Goal: Transaction & Acquisition: Purchase product/service

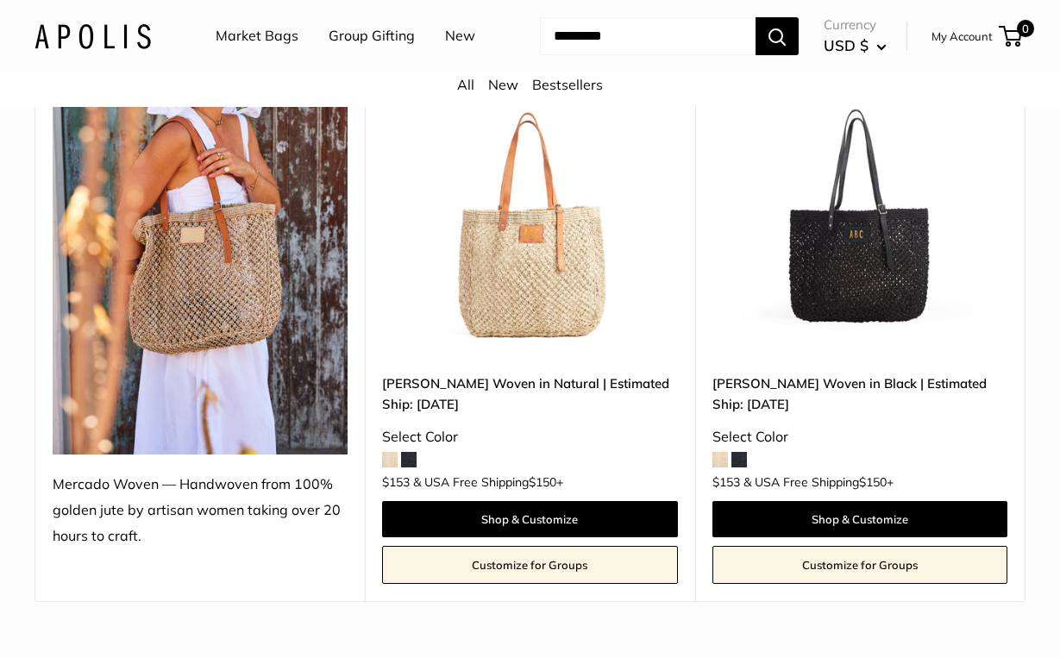
scroll to position [290, 0]
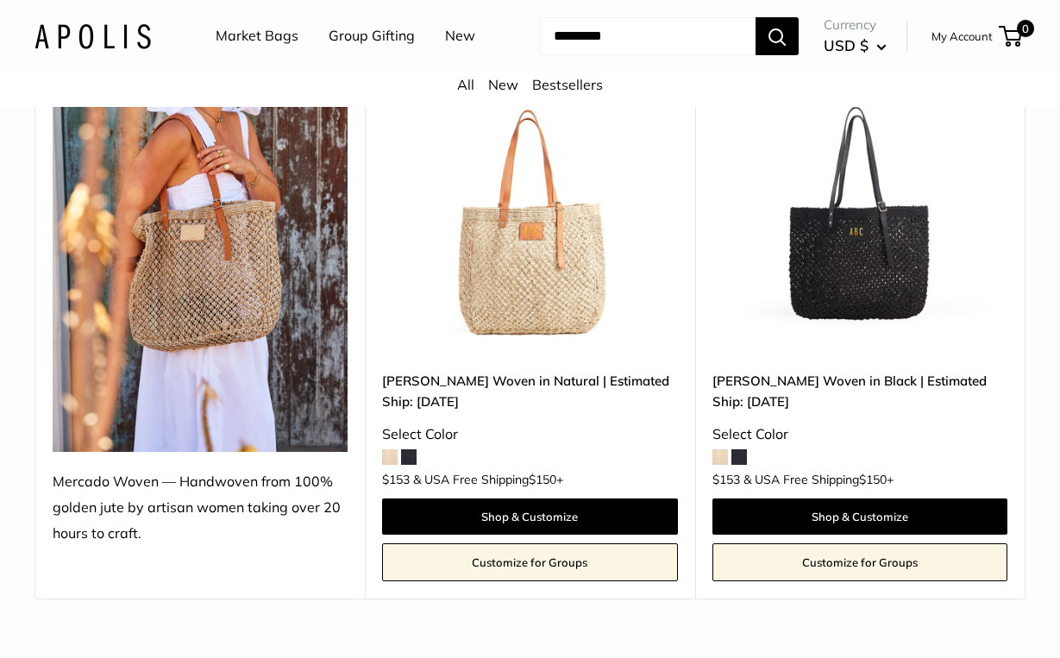
click at [410, 455] on span at bounding box center [409, 457] width 16 height 16
click at [0, 0] on img at bounding box center [0, 0] width 0 height 0
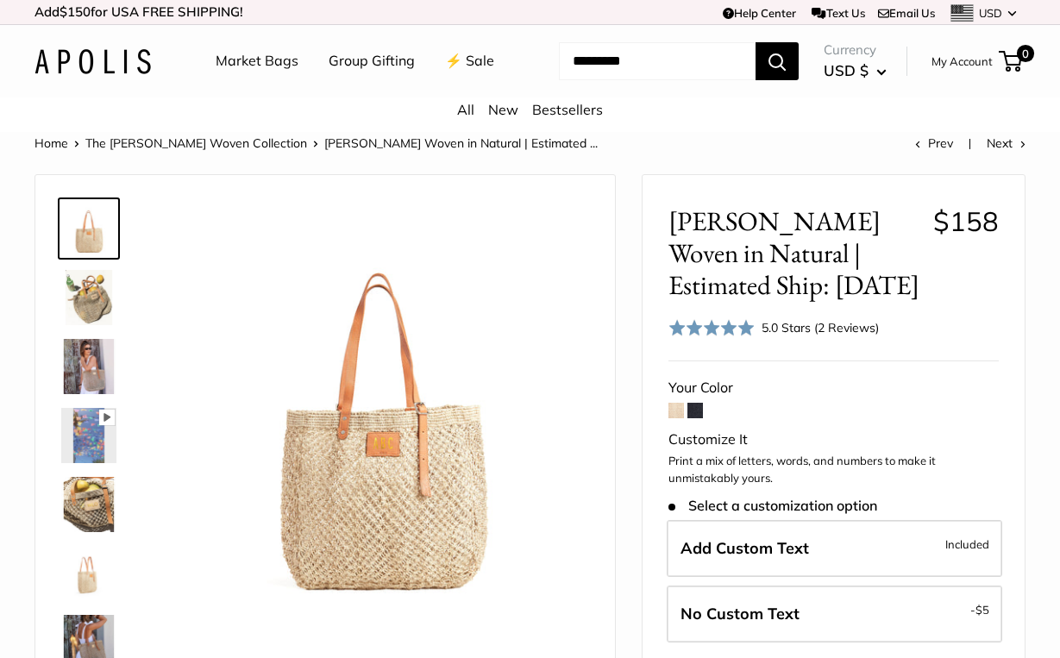
click at [681, 411] on span at bounding box center [676, 411] width 16 height 16
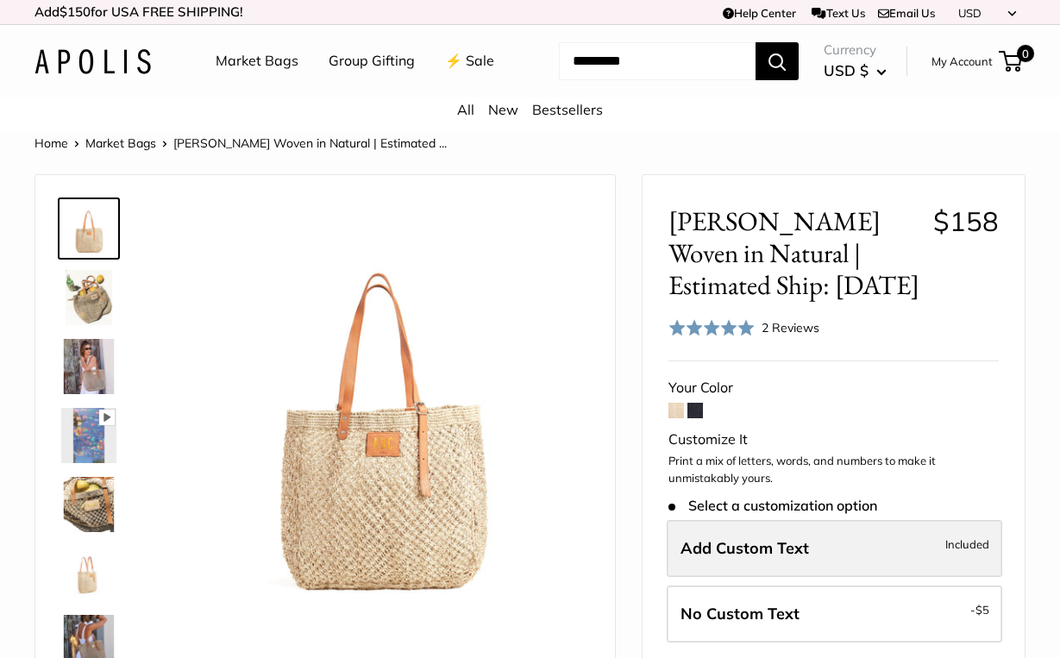
click at [894, 543] on label "Add Custom Text Included" at bounding box center [835, 548] width 336 height 57
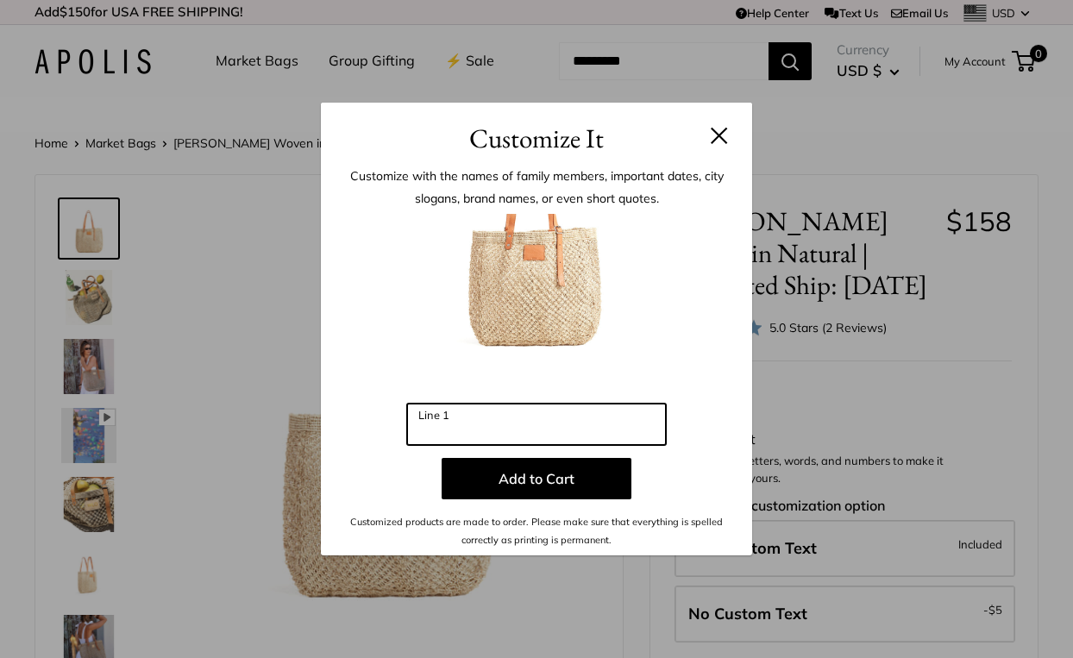
click at [555, 436] on input "Line 1" at bounding box center [536, 424] width 259 height 41
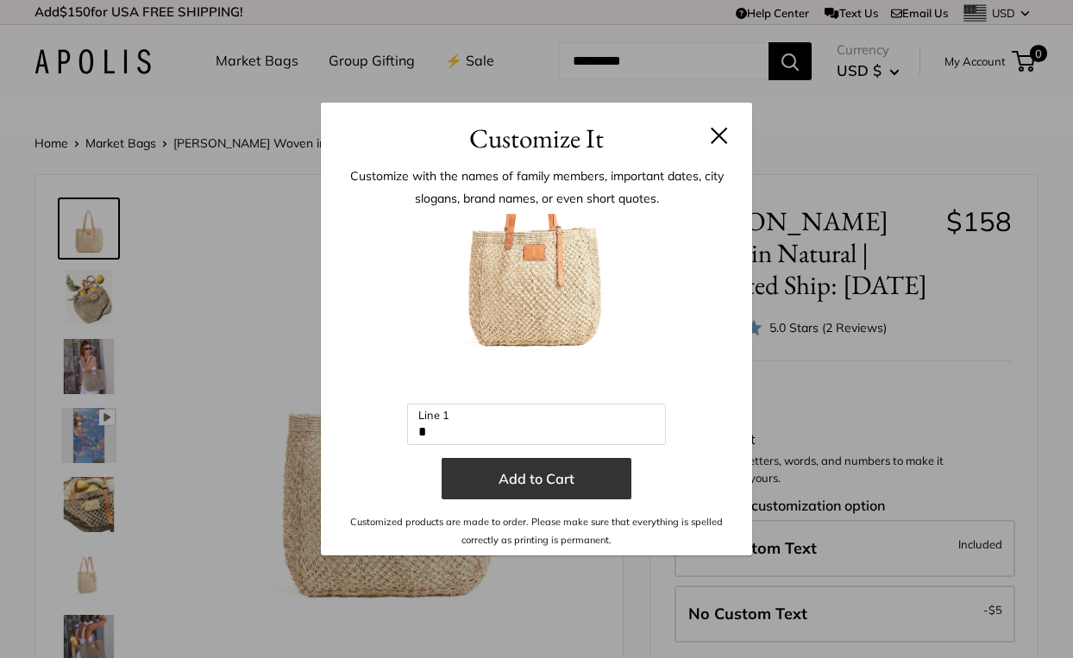
click at [553, 476] on button "Add to Cart" at bounding box center [537, 478] width 190 height 41
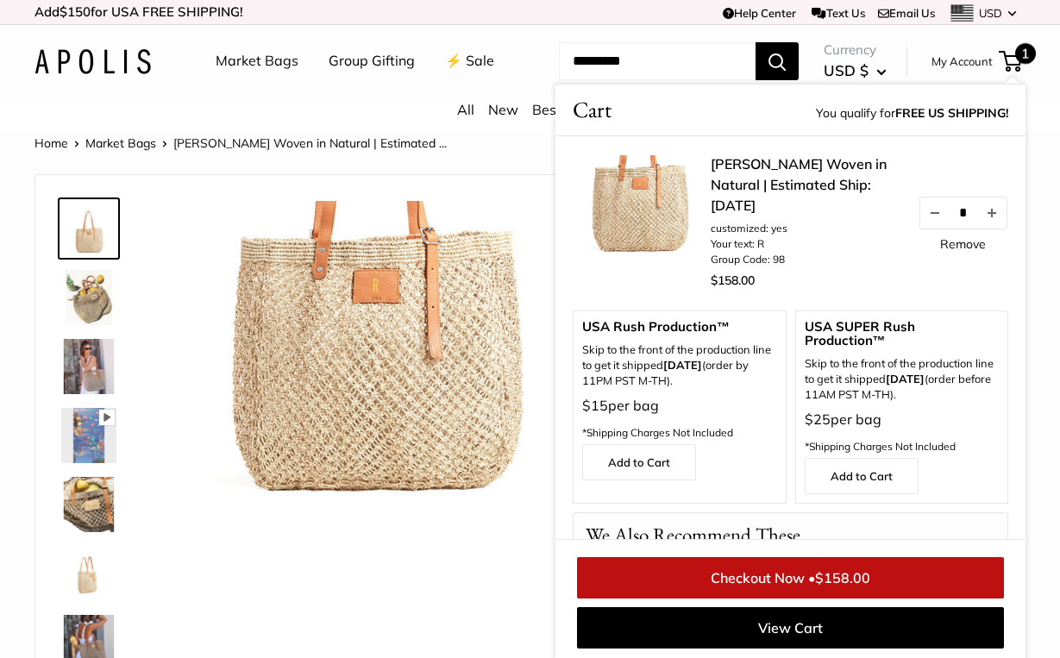
scroll to position [3, 0]
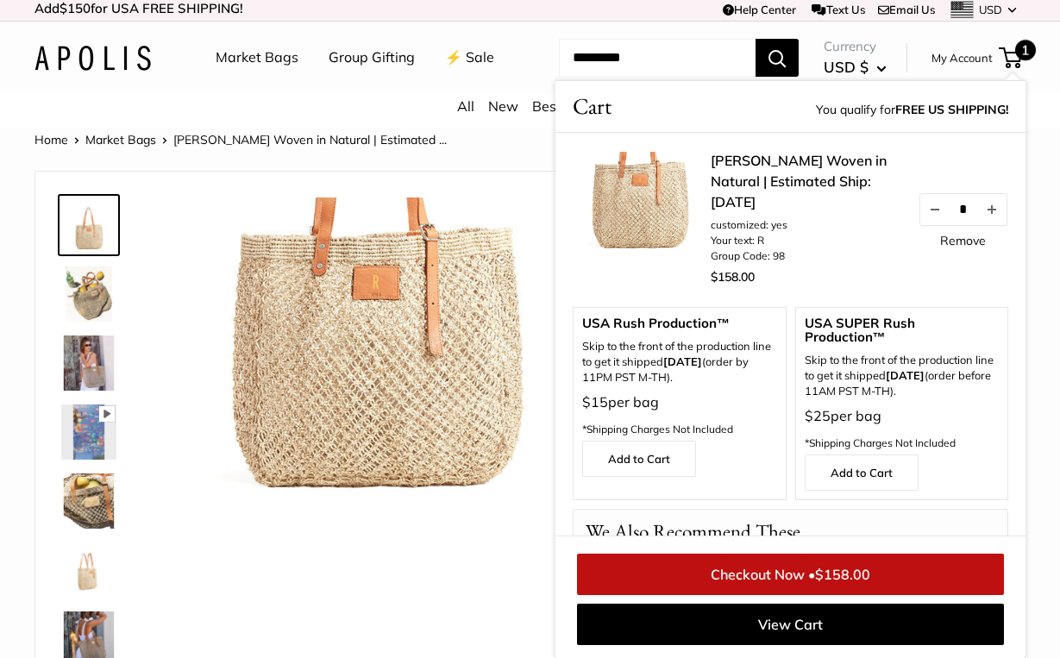
click at [1020, 60] on span "1" at bounding box center [1010, 57] width 23 height 21
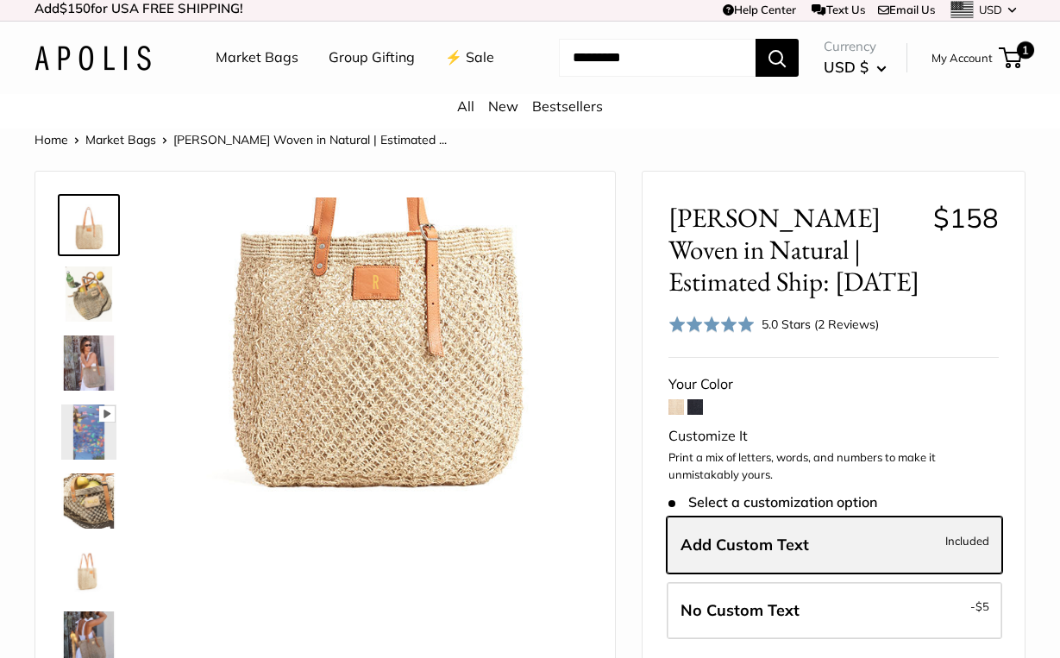
click at [735, 543] on span "Add Custom Text" at bounding box center [745, 545] width 129 height 20
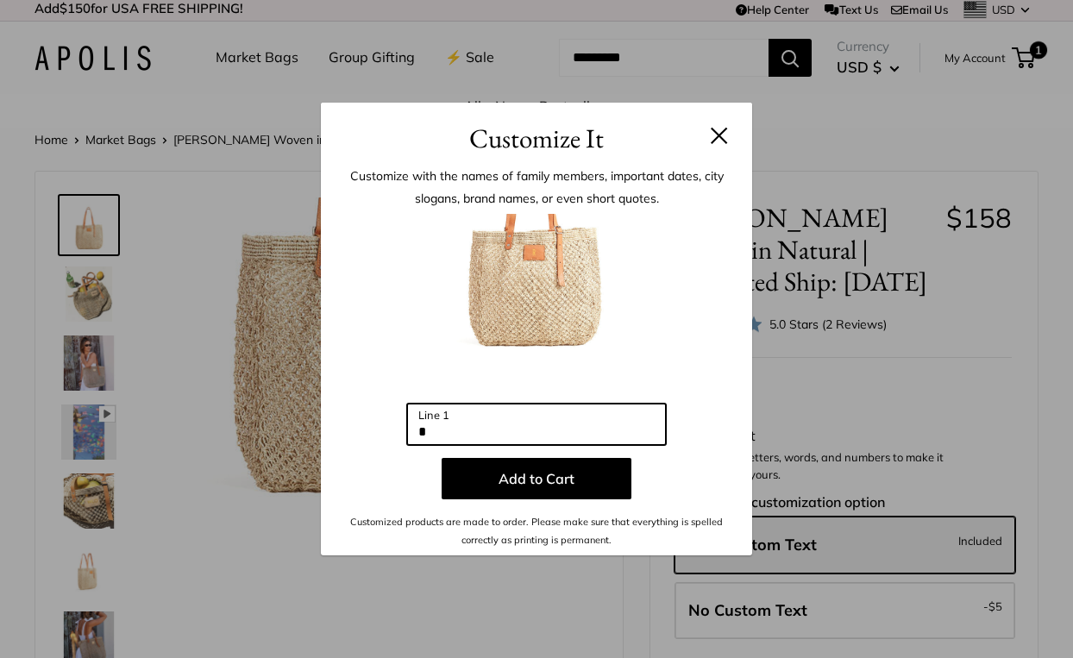
click at [505, 428] on input "*" at bounding box center [536, 424] width 259 height 41
type input "***"
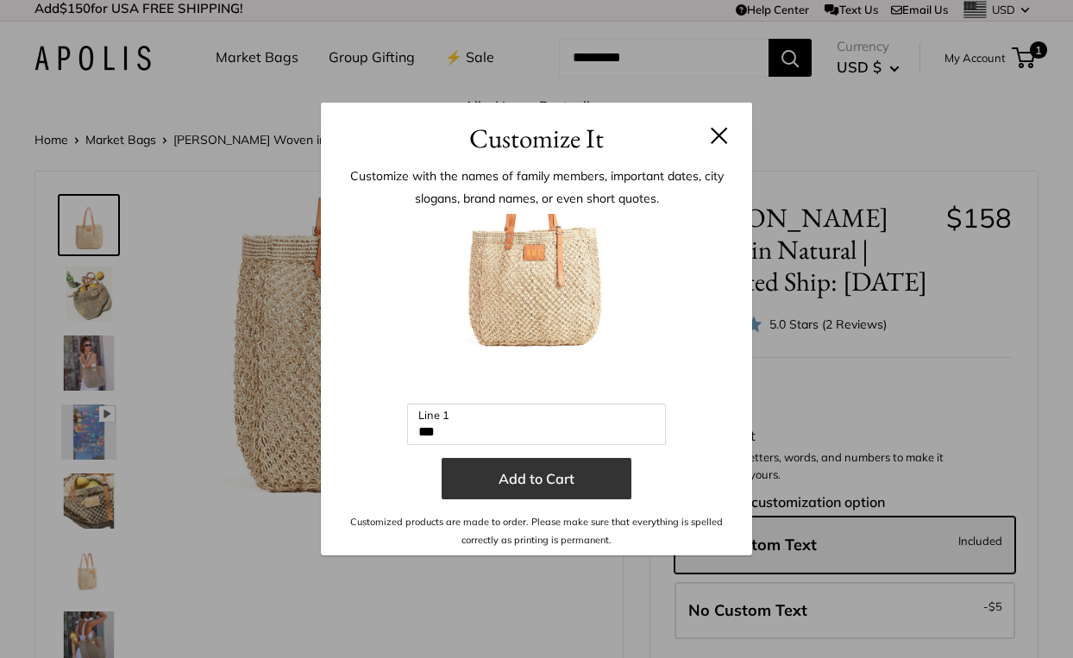
click at [529, 477] on button "Add to Cart" at bounding box center [537, 478] width 190 height 41
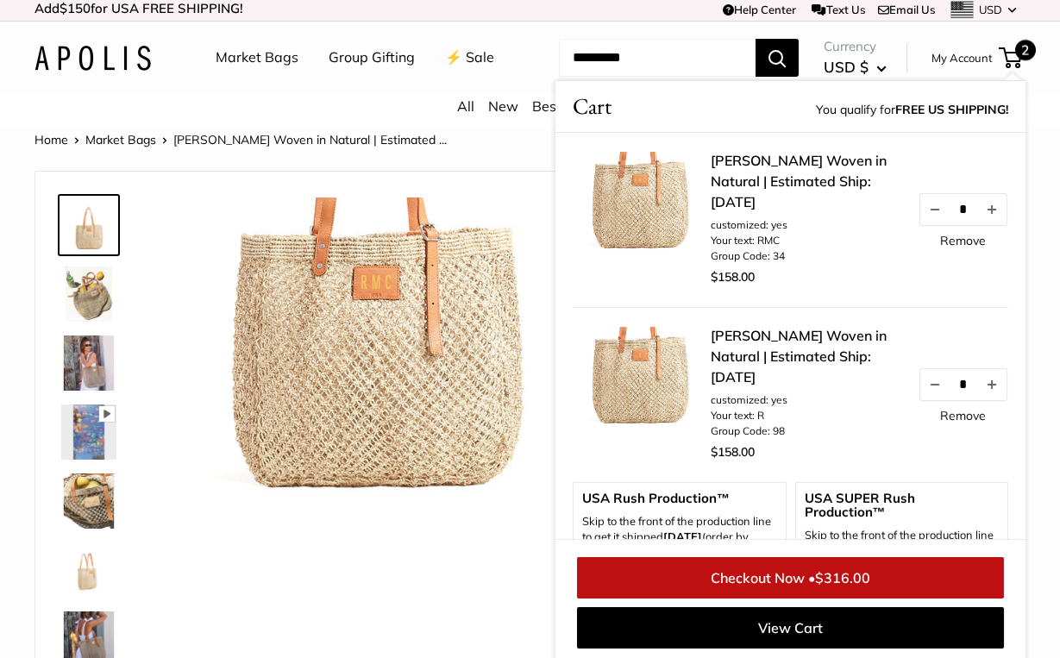
click at [665, 374] on img at bounding box center [642, 396] width 138 height 138
click at [977, 391] on button "Increase quantity by 1" at bounding box center [991, 384] width 29 height 31
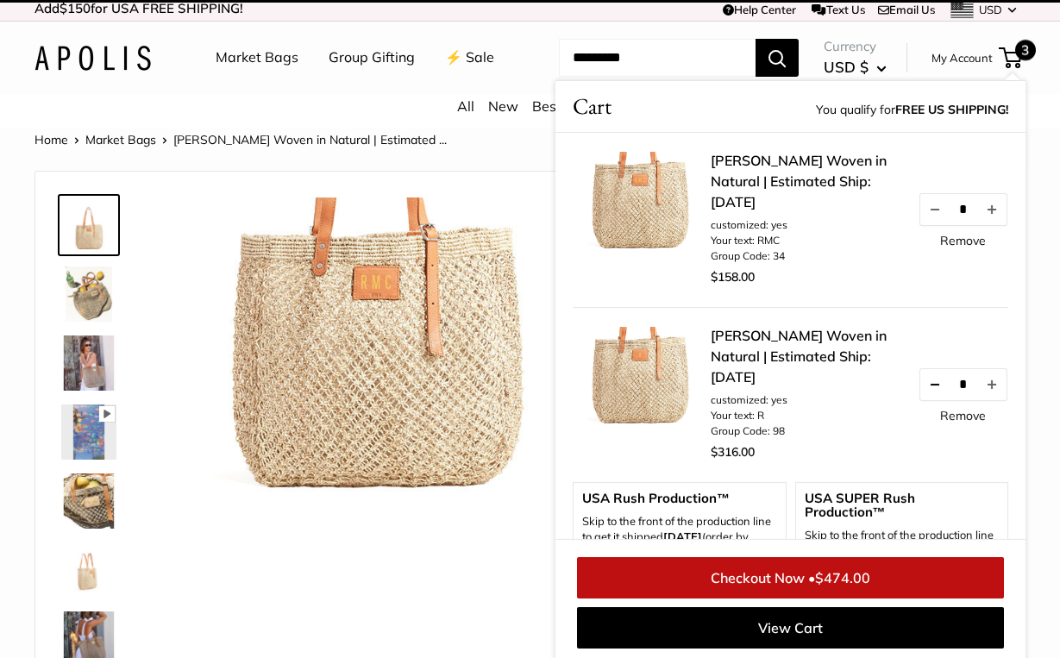
click at [920, 391] on button "Decrease quantity by 1" at bounding box center [934, 384] width 29 height 31
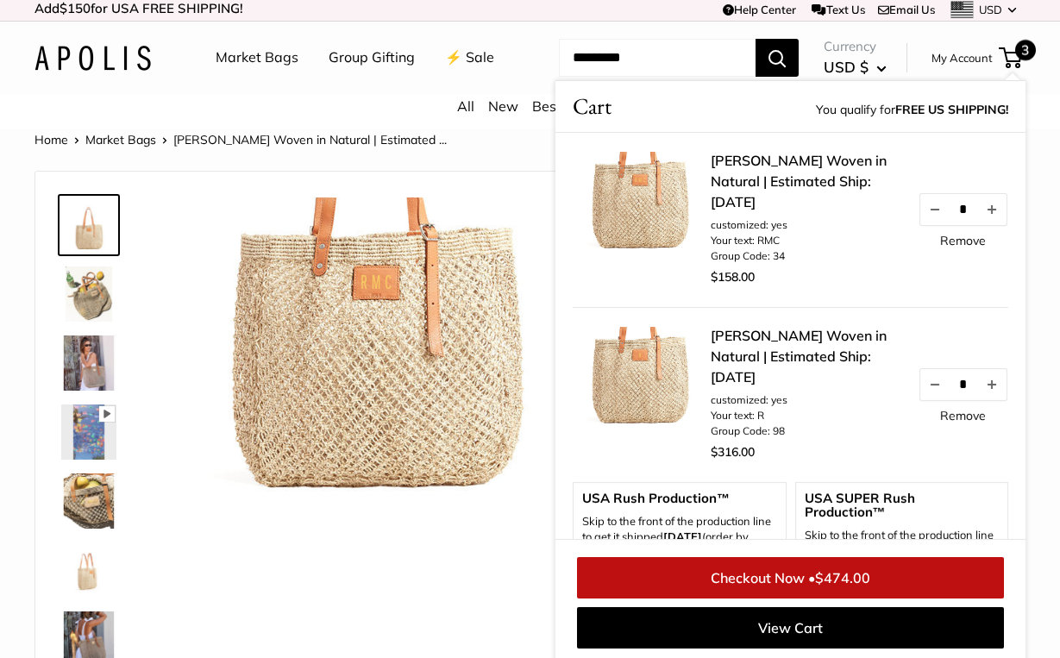
drag, startPoint x: 909, startPoint y: 394, endPoint x: 937, endPoint y: 405, distance: 29.5
click at [920, 392] on button "Decrease quantity by 1" at bounding box center [934, 384] width 29 height 31
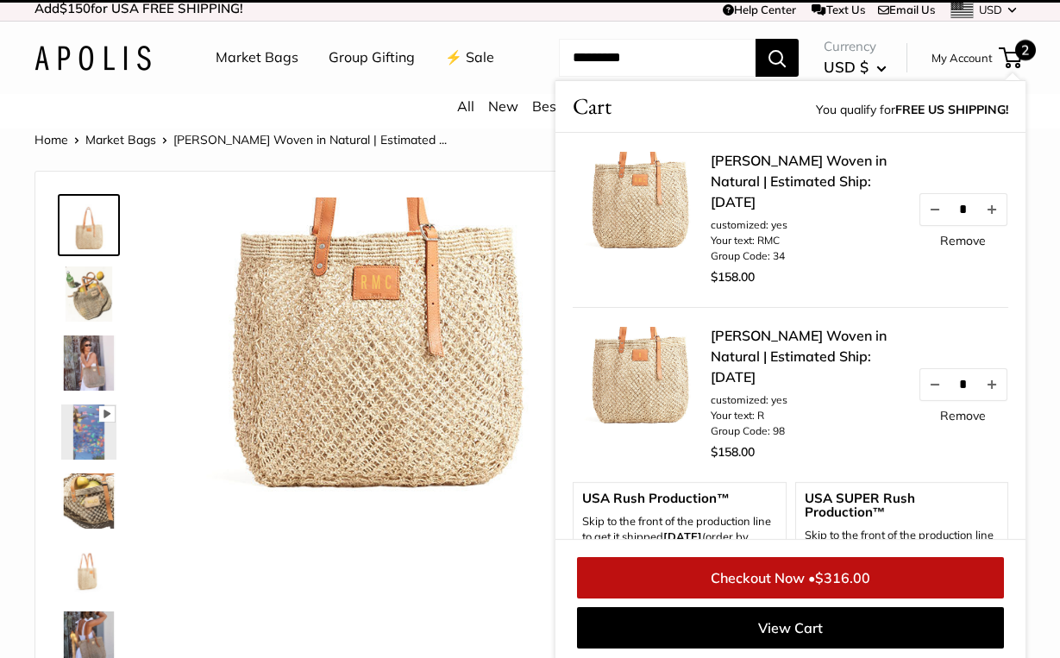
click at [954, 422] on link "Remove" at bounding box center [963, 416] width 46 height 12
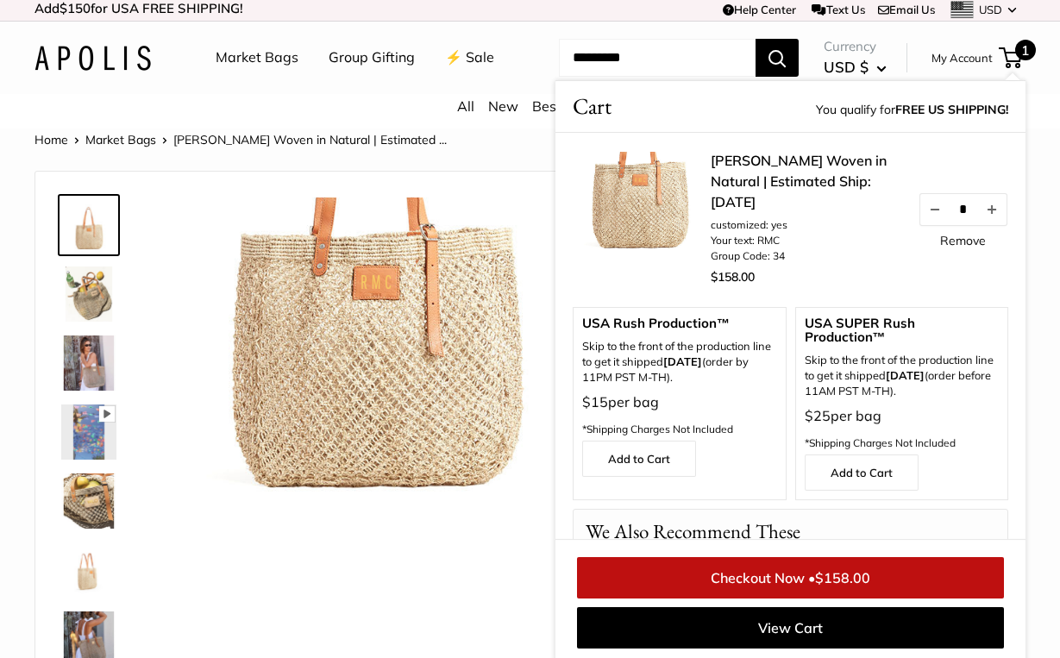
scroll to position [7, 0]
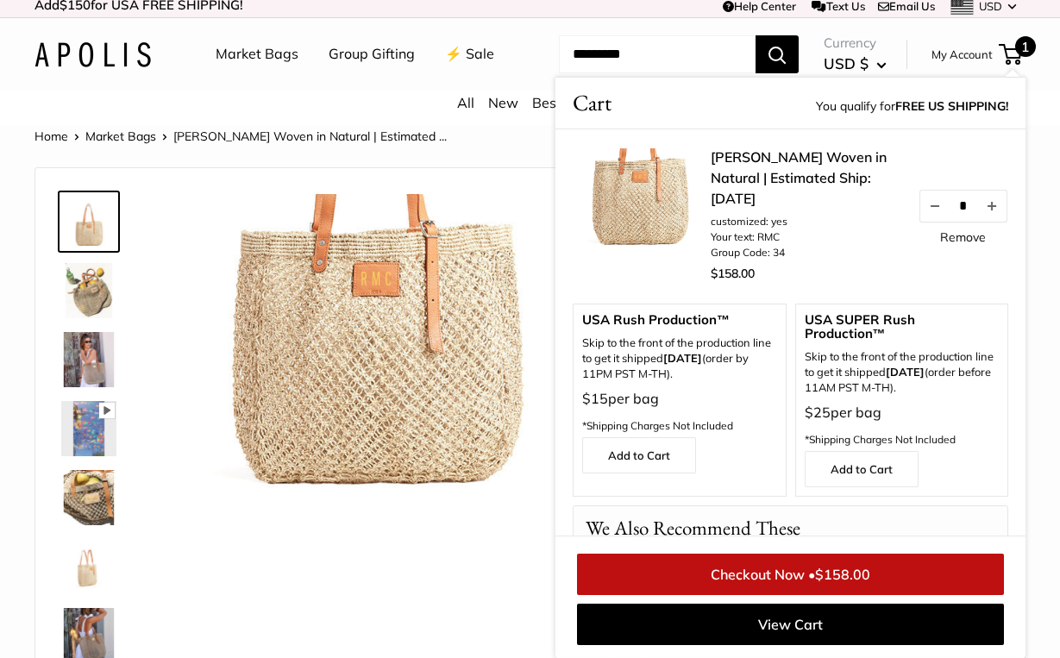
click at [87, 373] on img at bounding box center [88, 359] width 55 height 55
